Goal: Task Accomplishment & Management: Manage account settings

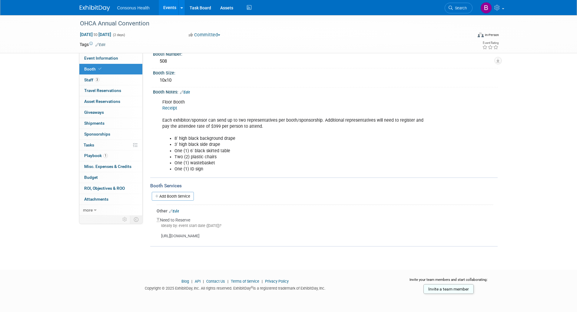
click at [168, 6] on link "Events" at bounding box center [170, 7] width 22 height 15
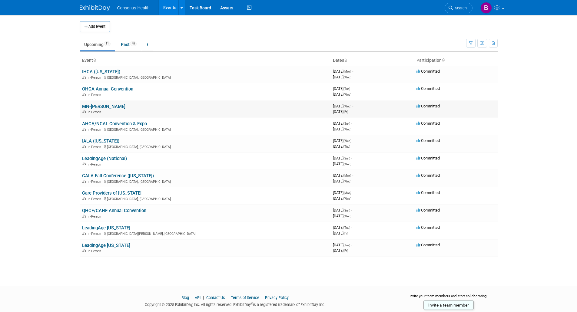
click at [91, 106] on link "MN-[PERSON_NAME]" at bounding box center [103, 106] width 43 height 5
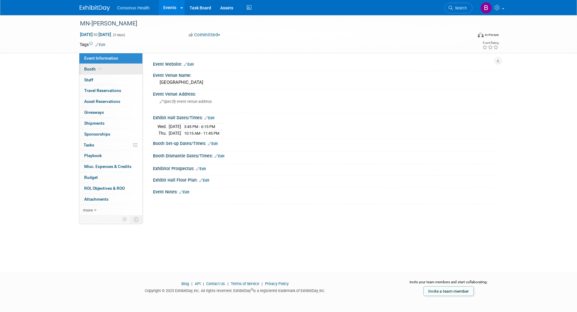
click at [88, 69] on span "Booth" at bounding box center [93, 69] width 18 height 5
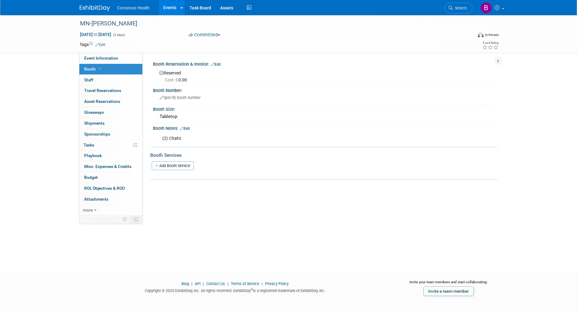
click at [170, 7] on link "Events" at bounding box center [170, 7] width 22 height 15
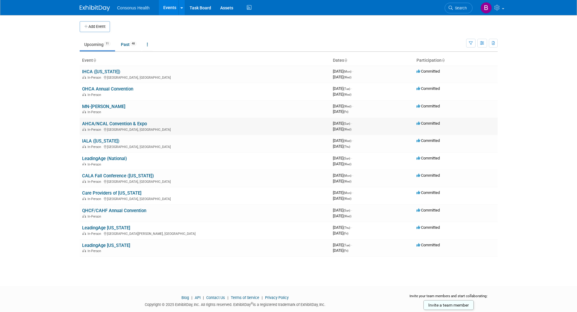
click at [103, 121] on link "AHCA/NCAL Convention & Expo" at bounding box center [114, 123] width 65 height 5
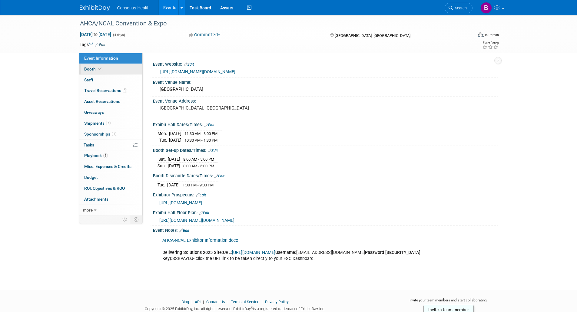
click at [92, 69] on span "Booth" at bounding box center [93, 69] width 18 height 5
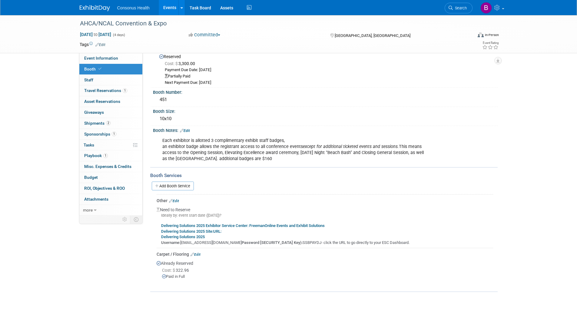
scroll to position [30, 0]
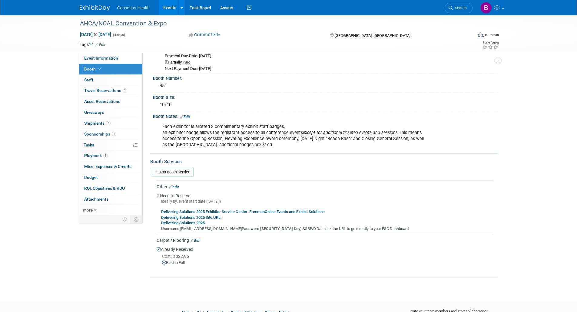
click at [203, 214] on b "Delivering Solutions 2025 Exhibitor Service Center: FreemanOnline Events and Ex…" at bounding box center [242, 211] width 163 height 5
click at [170, 10] on link "Events" at bounding box center [170, 7] width 22 height 15
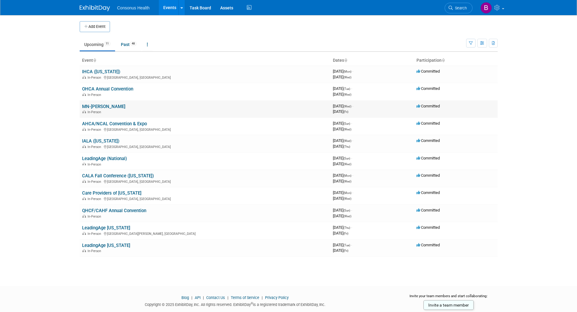
click at [92, 105] on link "MN-[PERSON_NAME]" at bounding box center [103, 106] width 43 height 5
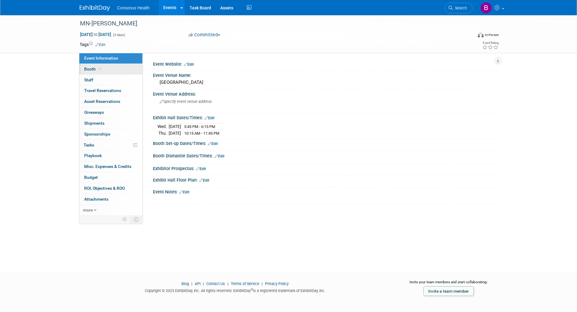
click at [91, 69] on span "Booth" at bounding box center [93, 69] width 18 height 5
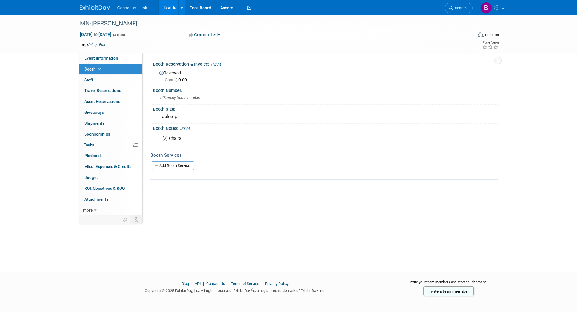
click at [186, 128] on link "Edit" at bounding box center [185, 129] width 10 height 4
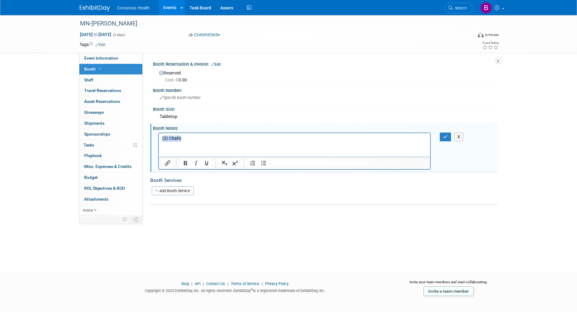
drag, startPoint x: 183, startPoint y: 139, endPoint x: 308, endPoint y: 272, distance: 183.1
click at [158, 139] on html "(2) Chairs" at bounding box center [294, 137] width 272 height 8
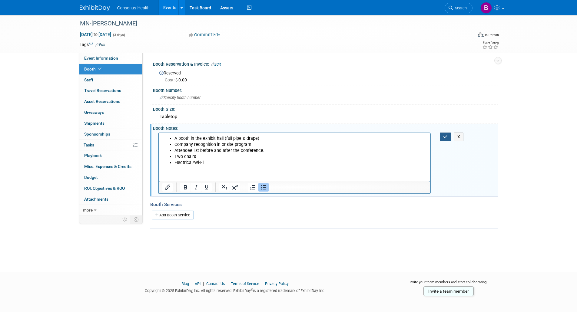
click at [444, 135] on icon "button" at bounding box center [445, 137] width 5 height 4
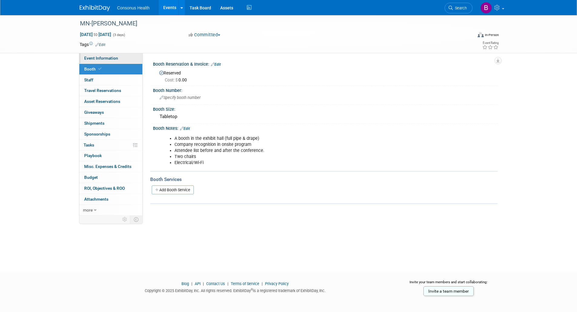
click at [109, 59] on span "Event Information" at bounding box center [101, 58] width 34 height 5
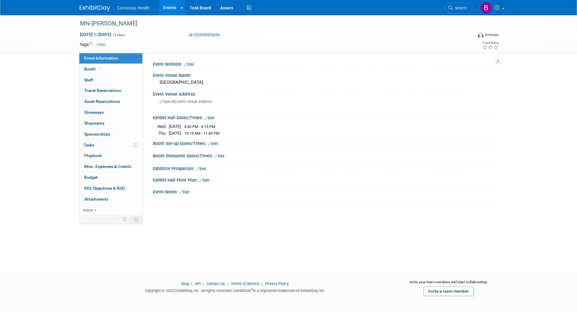
click at [168, 8] on link "Events" at bounding box center [170, 7] width 22 height 15
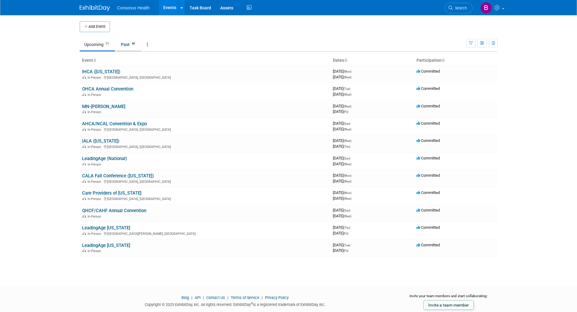
click at [126, 46] on link "Past 48" at bounding box center [128, 45] width 25 height 12
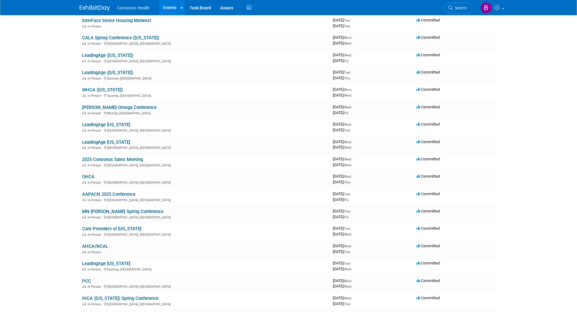
scroll to position [272, 0]
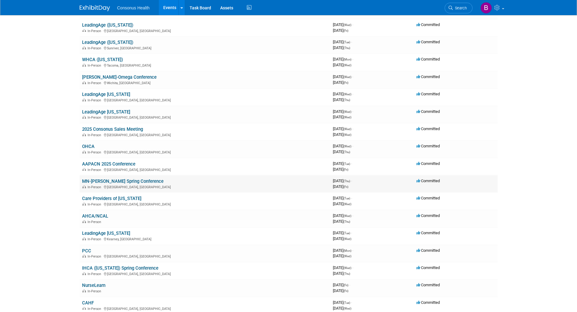
click at [95, 180] on link "MN-[PERSON_NAME] Spring Conference" at bounding box center [122, 181] width 81 height 5
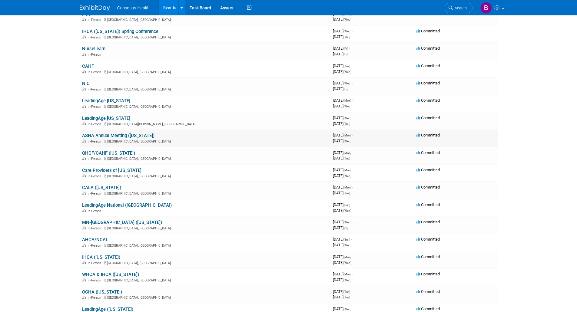
scroll to position [515, 0]
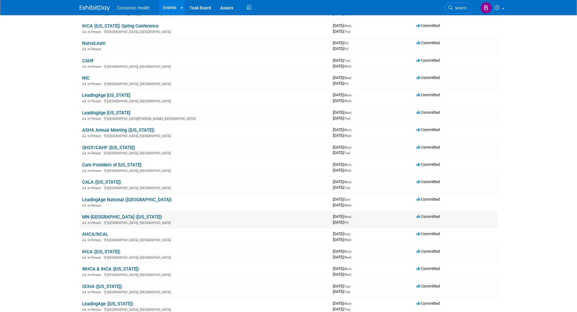
click at [100, 216] on link "MN-[GEOGRAPHIC_DATA] ([US_STATE])" at bounding box center [122, 216] width 80 height 5
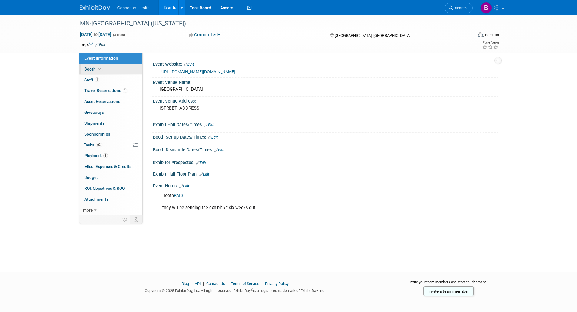
click at [90, 70] on span "Booth" at bounding box center [93, 69] width 18 height 5
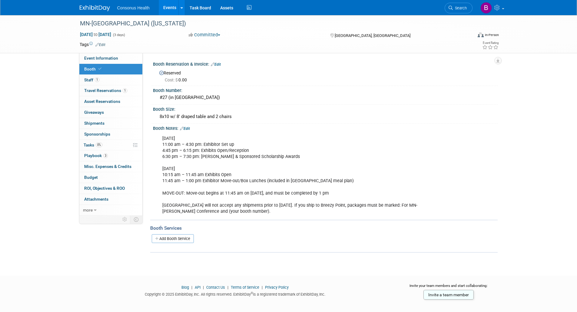
click at [168, 8] on link "Events" at bounding box center [170, 7] width 22 height 15
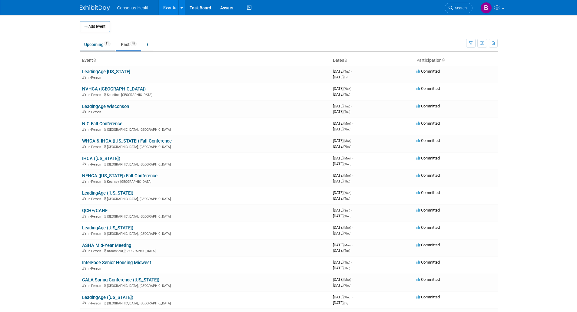
click at [93, 44] on link "Upcoming 11" at bounding box center [97, 45] width 35 height 12
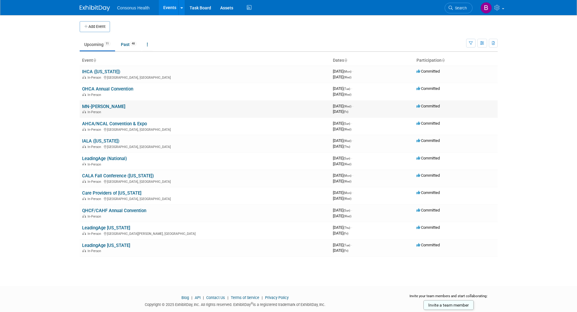
click at [97, 104] on link "MN-[PERSON_NAME]" at bounding box center [103, 106] width 43 height 5
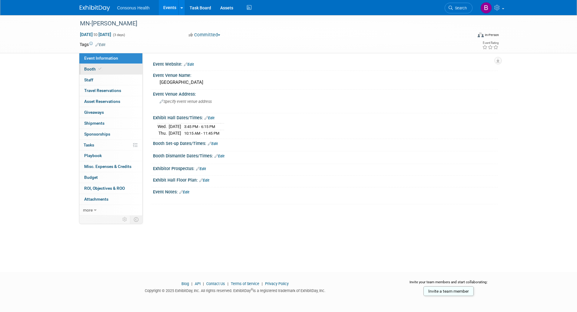
click at [87, 66] on link "Booth" at bounding box center [110, 69] width 63 height 11
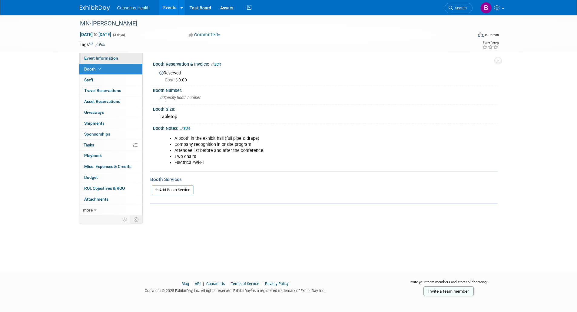
click at [102, 58] on span "Event Information" at bounding box center [101, 58] width 34 height 5
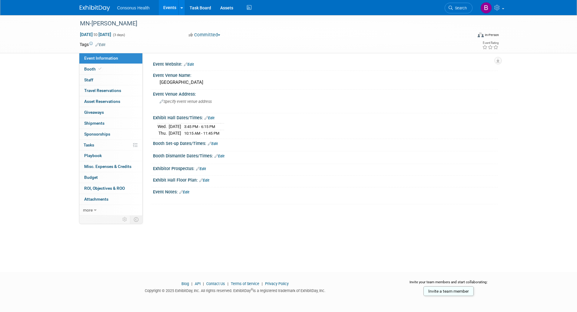
click at [175, 7] on link "Events" at bounding box center [170, 7] width 22 height 15
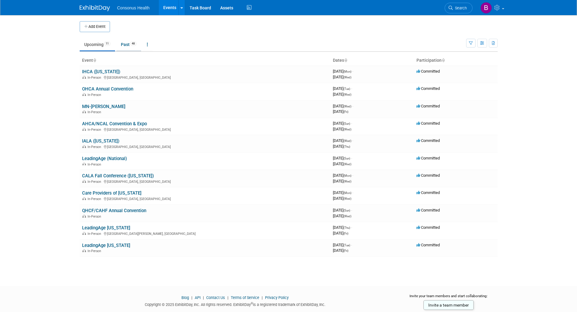
click at [126, 45] on link "Past 48" at bounding box center [128, 45] width 25 height 12
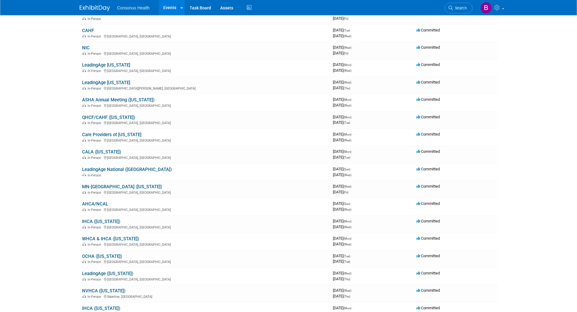
scroll to position [575, 0]
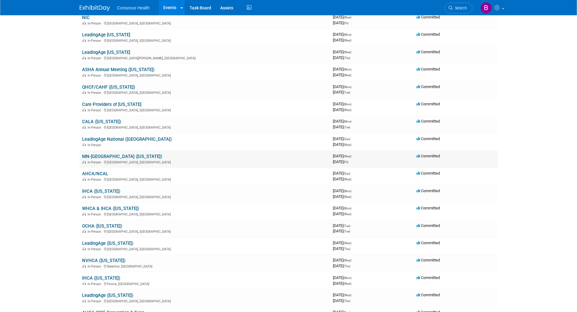
click at [97, 158] on link "MN-[GEOGRAPHIC_DATA] ([US_STATE])" at bounding box center [122, 156] width 80 height 5
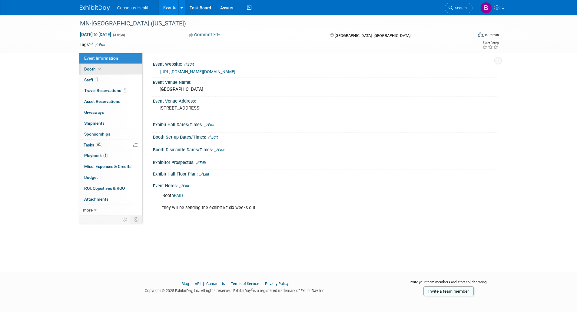
click at [87, 69] on span "Booth" at bounding box center [93, 69] width 18 height 5
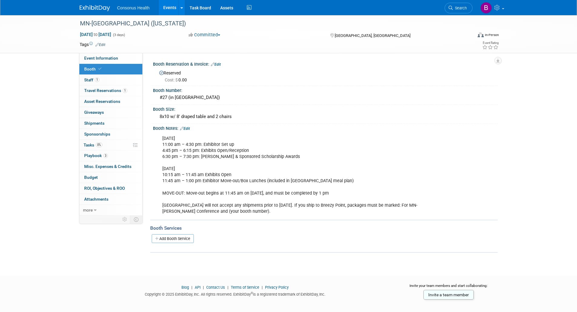
click at [164, 5] on link "Events" at bounding box center [170, 7] width 22 height 15
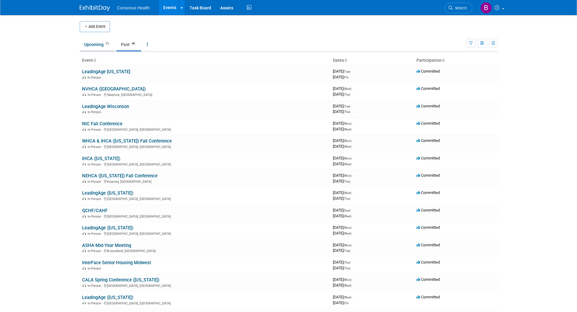
click at [89, 42] on link "Upcoming 11" at bounding box center [97, 45] width 35 height 12
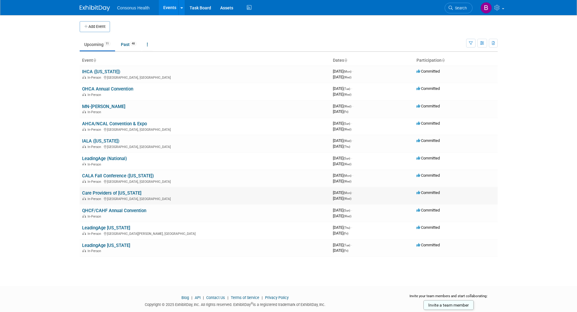
click at [106, 192] on link "Care Providers of [US_STATE]" at bounding box center [111, 192] width 59 height 5
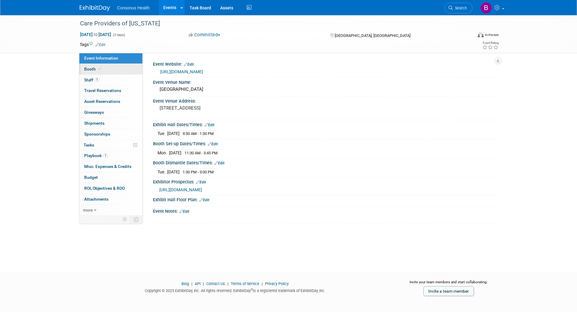
click at [88, 67] on span "Booth" at bounding box center [93, 69] width 18 height 5
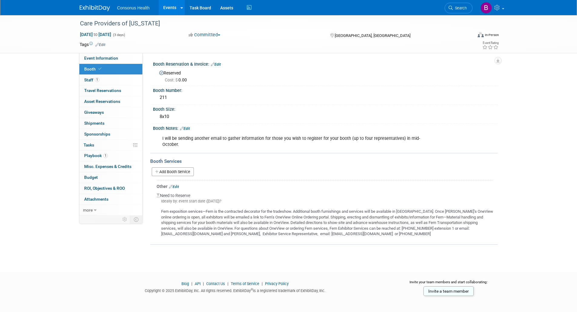
click at [188, 127] on link "Edit" at bounding box center [185, 129] width 10 height 4
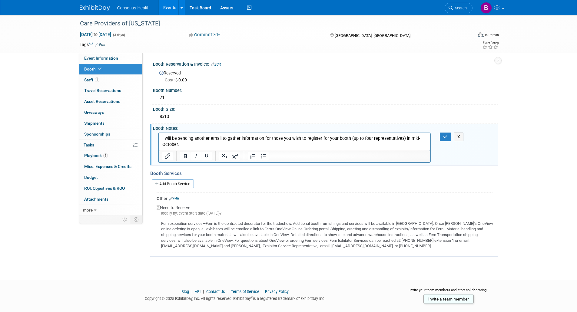
click at [175, 147] on html "I will be sending another email to gather information for those you wish to reg…" at bounding box center [294, 140] width 272 height 15
click at [182, 144] on p "I will be sending another email to gather information for those you wish to reg…" at bounding box center [294, 141] width 265 height 12
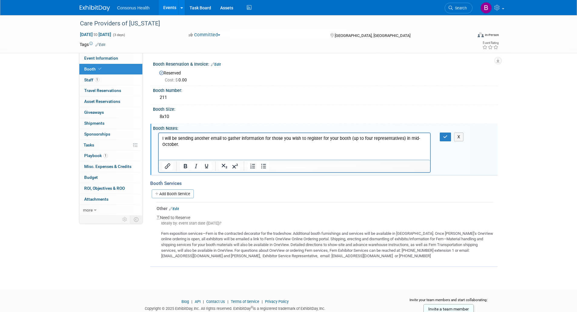
paste body "Rich Text Area. Press ALT-0 for help."
click at [444, 134] on button "button" at bounding box center [445, 137] width 11 height 9
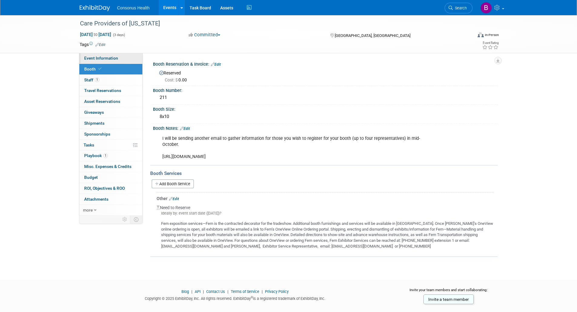
click at [111, 58] on span "Event Information" at bounding box center [101, 58] width 34 height 5
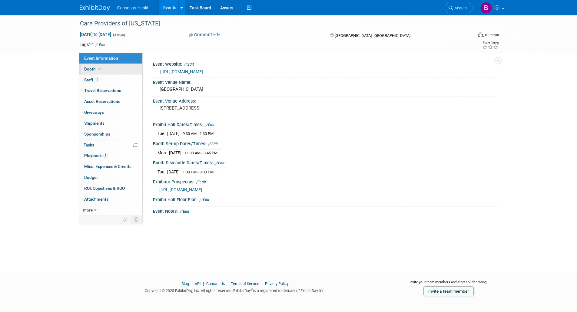
click at [92, 71] on span "Booth" at bounding box center [93, 69] width 18 height 5
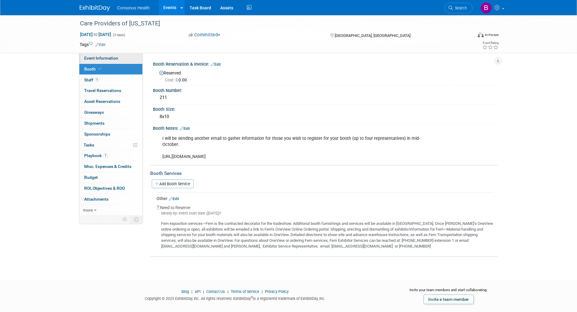
click at [104, 57] on span "Event Information" at bounding box center [101, 58] width 34 height 5
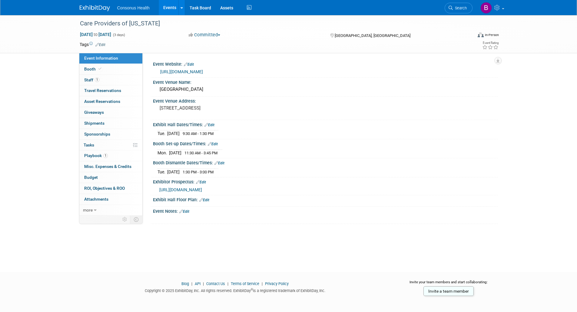
click at [217, 144] on link "Edit" at bounding box center [213, 144] width 10 height 4
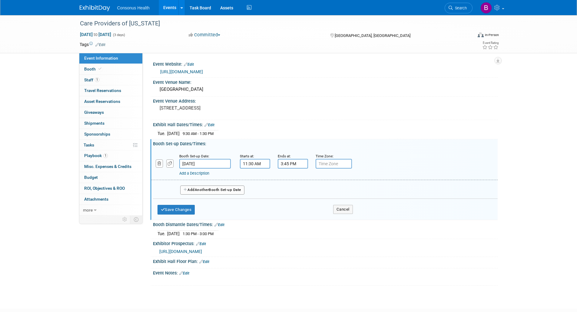
click at [259, 164] on input "11:30 AM" at bounding box center [255, 164] width 30 height 10
click at [254, 206] on span at bounding box center [254, 205] width 11 height 11
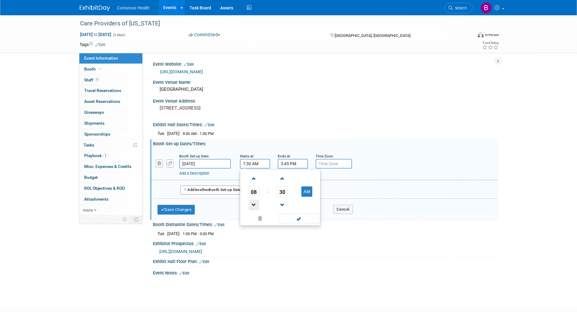
click at [254, 206] on span at bounding box center [254, 205] width 11 height 11
click at [255, 177] on span at bounding box center [254, 178] width 11 height 11
click at [283, 190] on span "30" at bounding box center [282, 191] width 12 height 11
click at [252, 181] on td "00" at bounding box center [250, 179] width 19 height 16
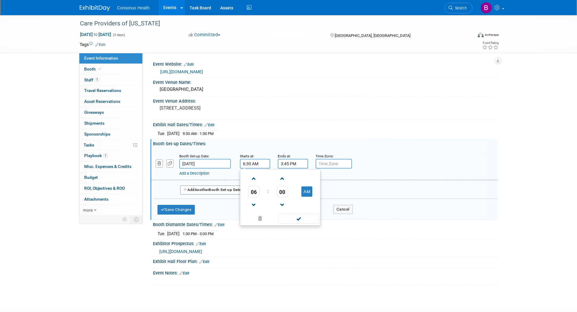
type input "6:00 AM"
click at [298, 219] on span at bounding box center [298, 218] width 41 height 11
click at [292, 165] on input "3:45 PM" at bounding box center [293, 164] width 30 height 10
click at [291, 189] on span "03" at bounding box center [292, 191] width 12 height 11
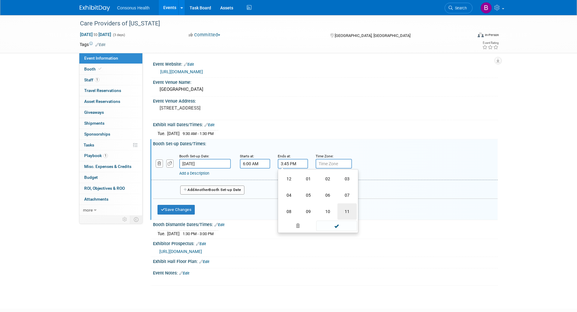
click at [341, 211] on td "11" at bounding box center [346, 211] width 19 height 16
click at [320, 190] on span "45" at bounding box center [320, 191] width 12 height 11
click at [322, 191] on td "30" at bounding box center [327, 195] width 19 height 16
click at [346, 191] on button "PM" at bounding box center [344, 191] width 11 height 10
type input "11:30 AM"
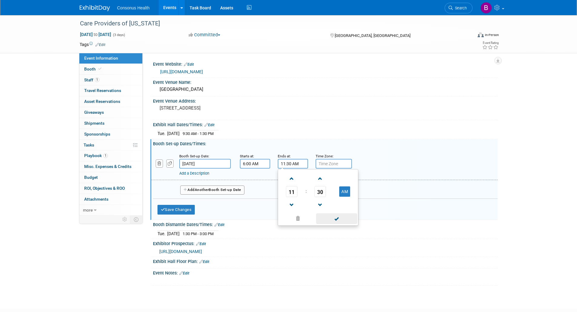
click at [333, 217] on span at bounding box center [336, 218] width 41 height 11
click at [182, 209] on button "Save Changes" at bounding box center [176, 210] width 38 height 10
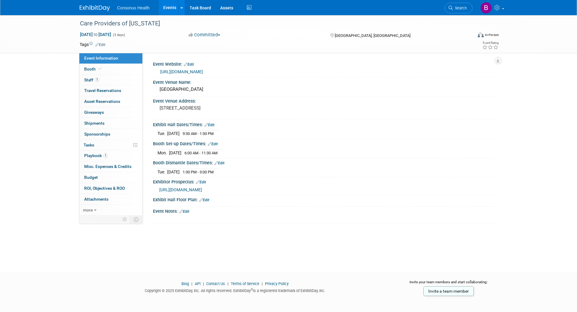
click at [212, 123] on link "Edit" at bounding box center [209, 125] width 10 height 4
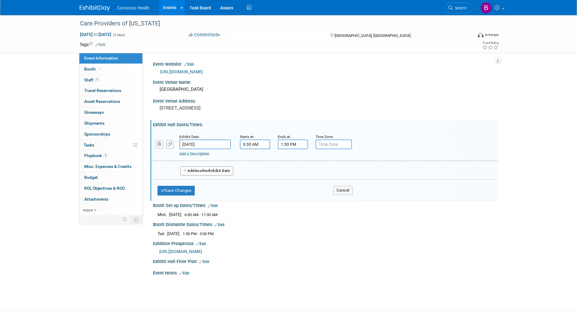
click at [191, 170] on button "Add Another Exhibit Date" at bounding box center [206, 171] width 53 height 9
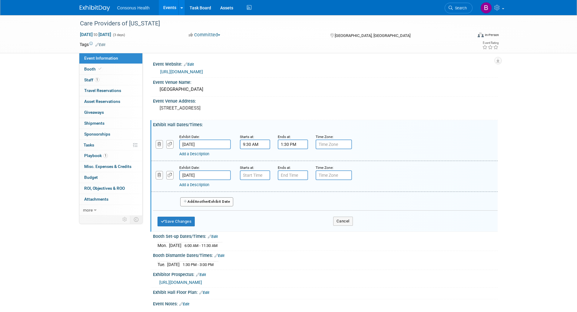
click at [210, 174] on input "[DATE]" at bounding box center [204, 175] width 51 height 10
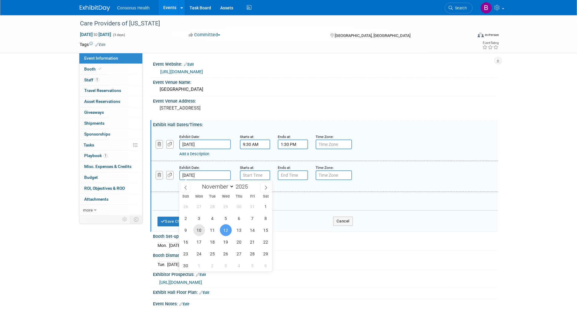
click at [199, 229] on span "10" at bounding box center [199, 230] width 12 height 12
type input "[DATE]"
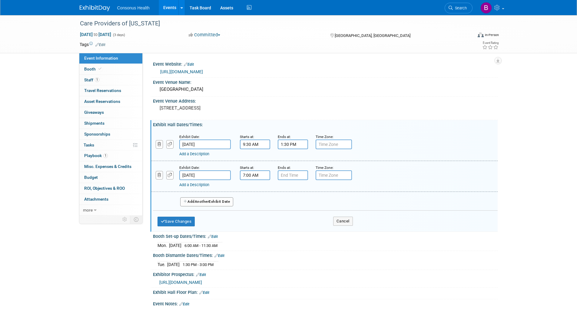
click at [251, 172] on input "7:00 AM" at bounding box center [255, 175] width 30 height 10
click at [252, 204] on span "07" at bounding box center [254, 203] width 12 height 11
click at [250, 204] on td "04" at bounding box center [250, 207] width 19 height 16
click at [309, 200] on button "AM" at bounding box center [306, 203] width 11 height 10
type input "4:00 PM"
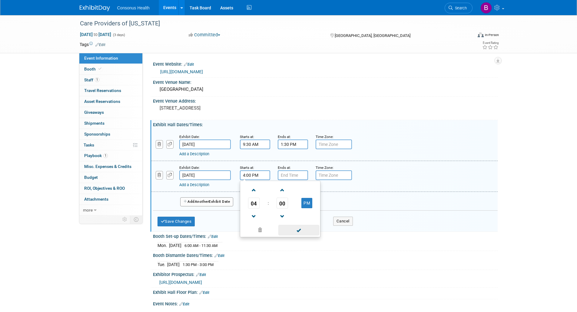
click at [300, 229] on span at bounding box center [298, 230] width 41 height 11
click at [293, 177] on input "7:00 PM" at bounding box center [293, 175] width 30 height 10
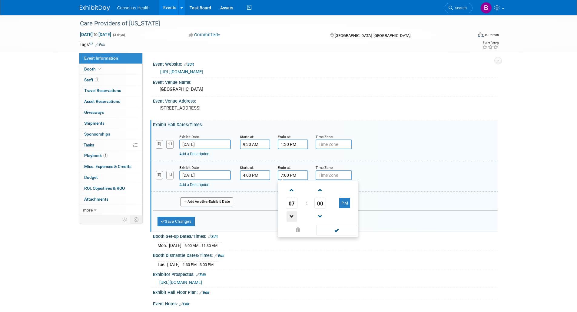
click at [289, 216] on span at bounding box center [291, 216] width 11 height 11
type input "6:00 PM"
click at [327, 227] on span at bounding box center [336, 230] width 41 height 11
click at [176, 220] on button "Save Changes" at bounding box center [176, 222] width 38 height 10
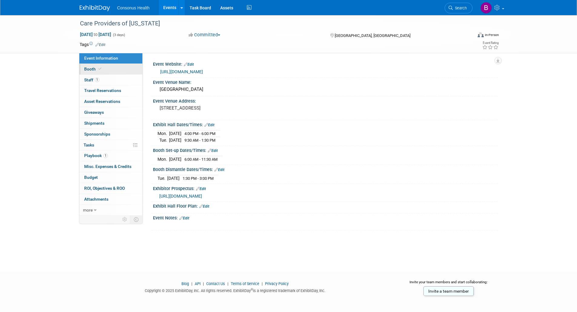
click at [87, 70] on span "Booth" at bounding box center [93, 69] width 18 height 5
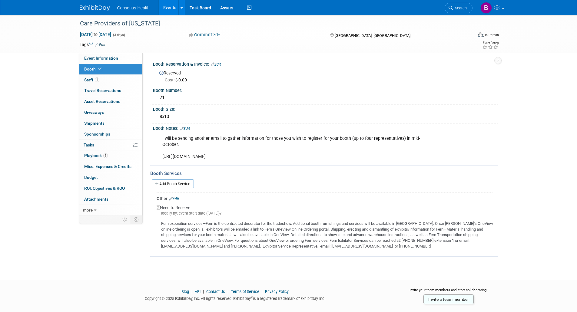
click at [177, 197] on link "Edit" at bounding box center [174, 199] width 10 height 4
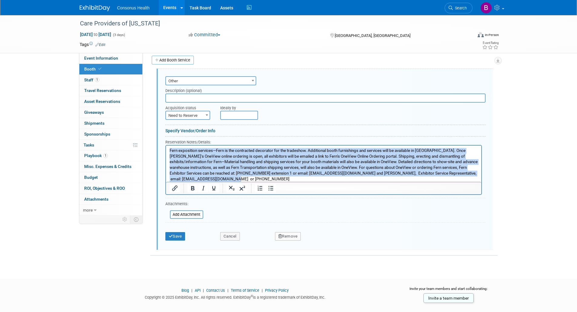
drag, startPoint x: 256, startPoint y: 178, endPoint x: 167, endPoint y: 149, distance: 94.0
click at [167, 149] on html "Fern exposition services—Fern is the contracted decorator for the tradeshow. Ad…" at bounding box center [323, 164] width 315 height 36
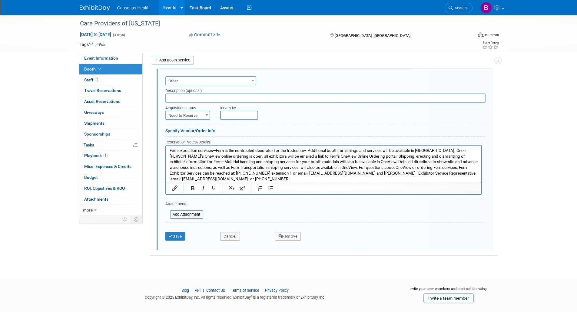
scroll to position [113, 0]
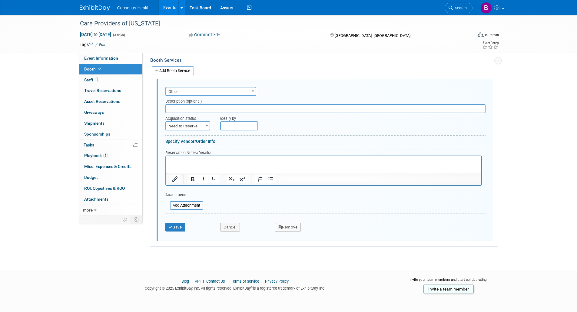
click at [183, 163] on p "Rich Text Area. Press ALT-0 for help." at bounding box center [323, 162] width 308 height 6
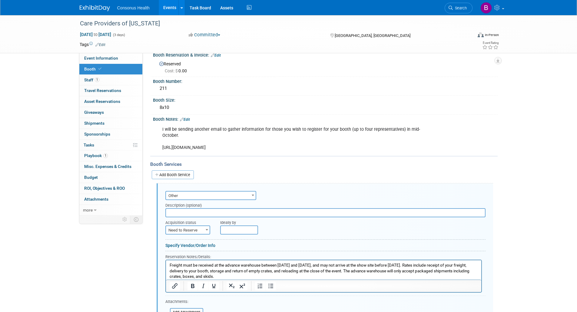
scroll to position [0, 0]
